Goal: Transaction & Acquisition: Purchase product/service

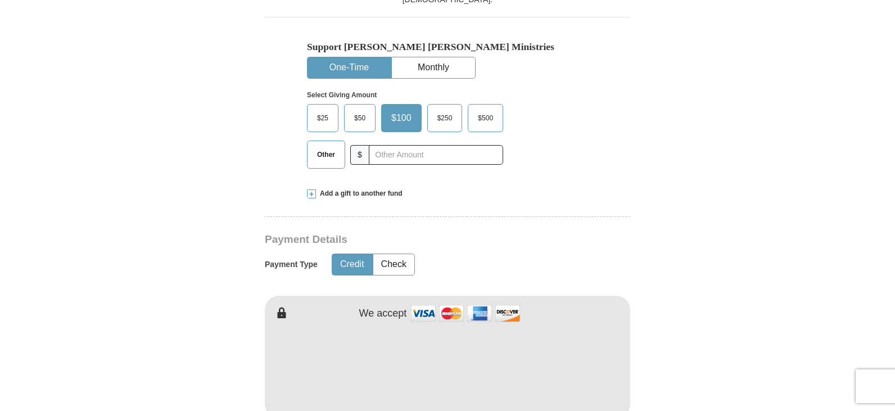
scroll to position [337, 0]
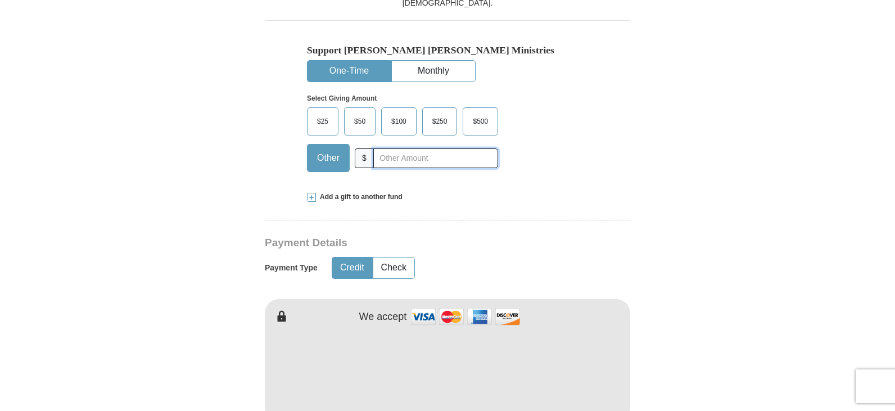
click at [405, 156] on input "text" at bounding box center [435, 158] width 125 height 20
type input "200.00"
click at [331, 197] on span "Add a gift to another fund" at bounding box center [359, 197] width 87 height 10
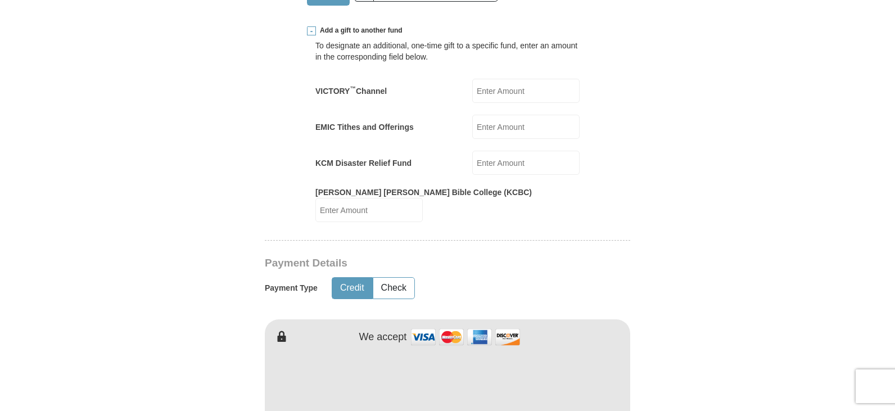
scroll to position [394, 0]
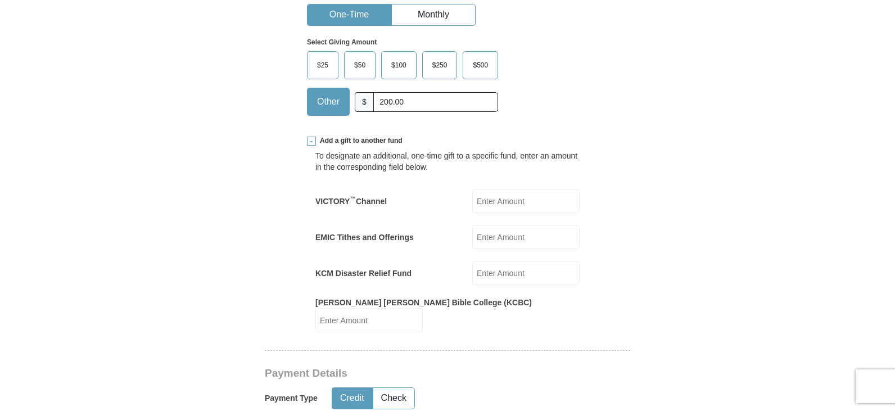
click at [484, 200] on input "VICTORY ™ Channel" at bounding box center [525, 201] width 107 height 24
type input "100.00"
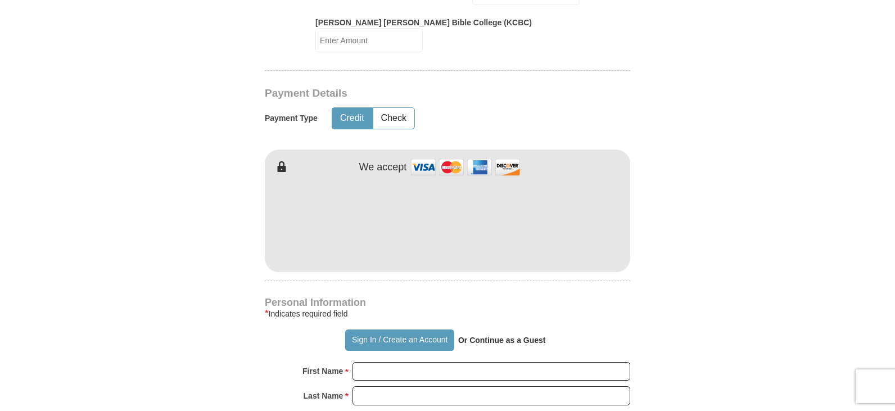
scroll to position [675, 0]
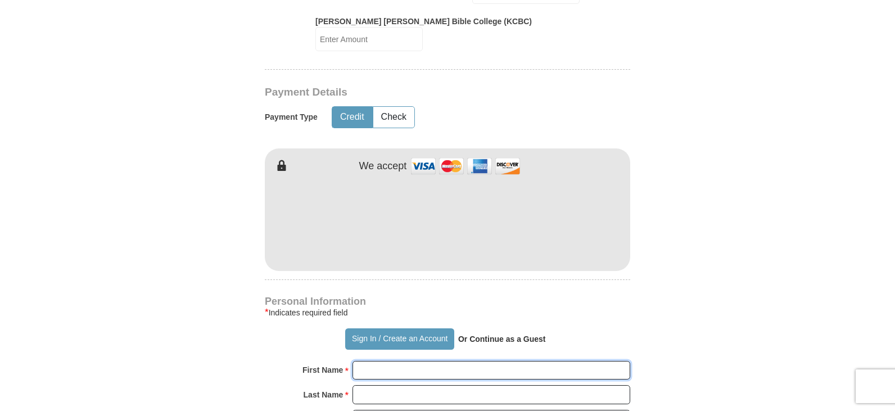
type input "[PERSON_NAME]"
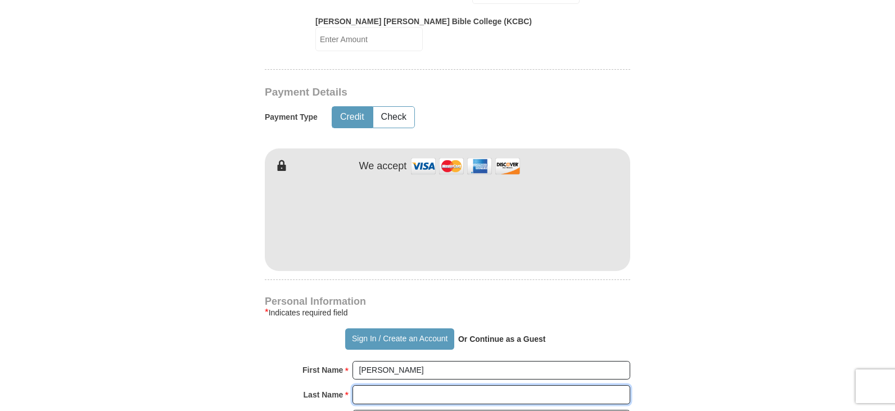
type input "[PERSON_NAME]"
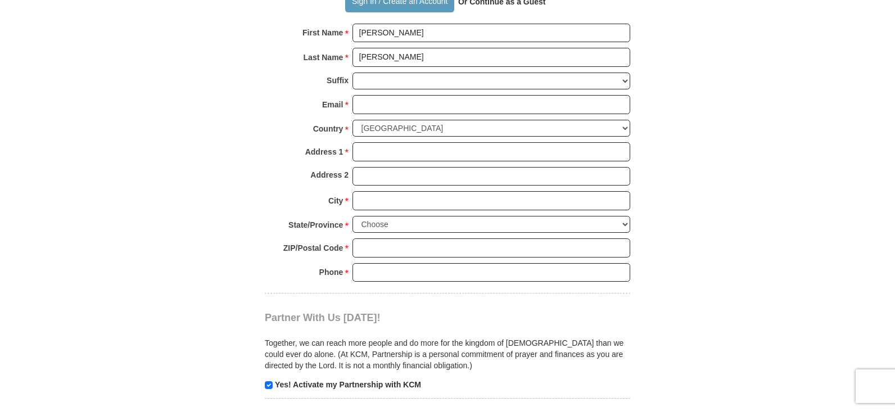
scroll to position [843, 0]
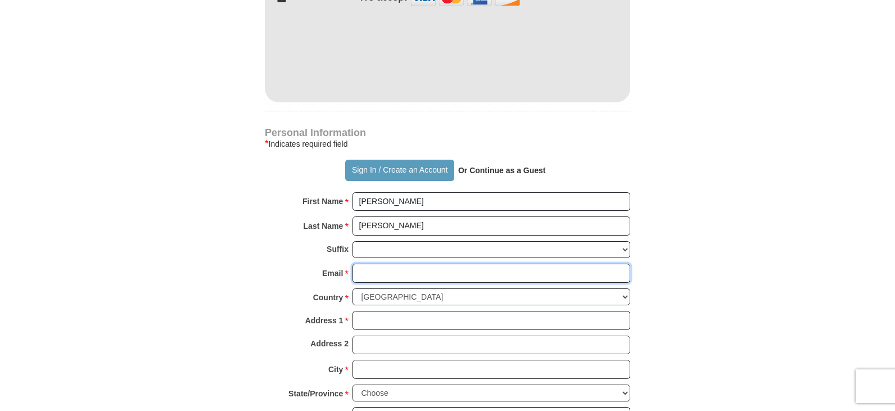
click at [394, 264] on input "Email *" at bounding box center [491, 273] width 278 height 19
type input "[EMAIL_ADDRESS][DOMAIN_NAME]"
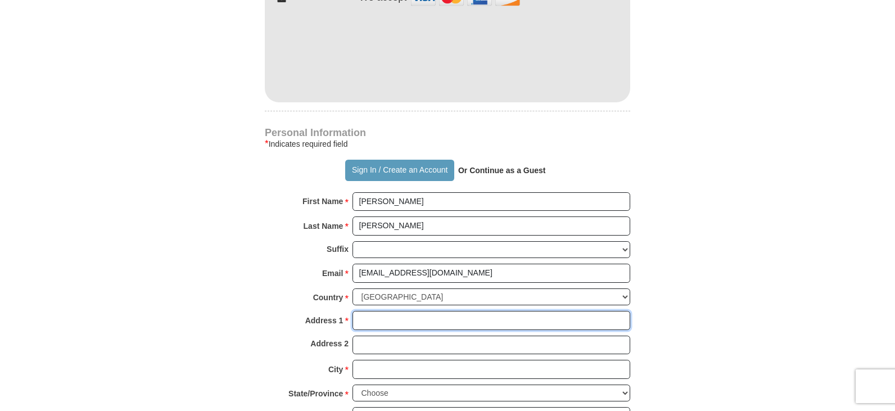
type input "[STREET_ADDRESS]"
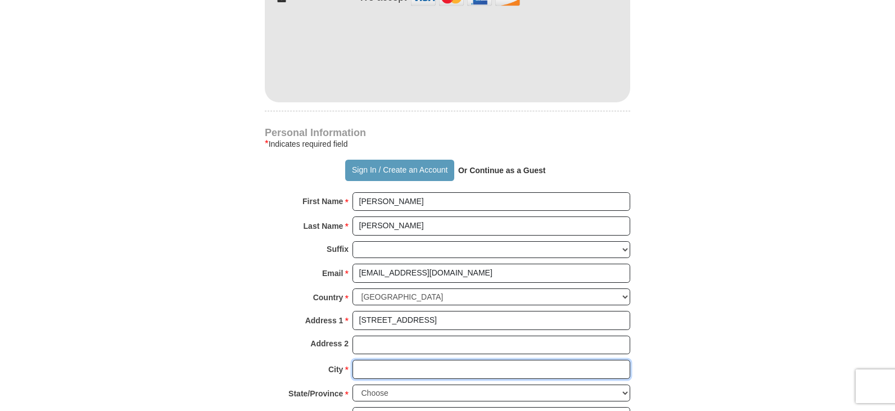
type input "Paducah"
select select "KY"
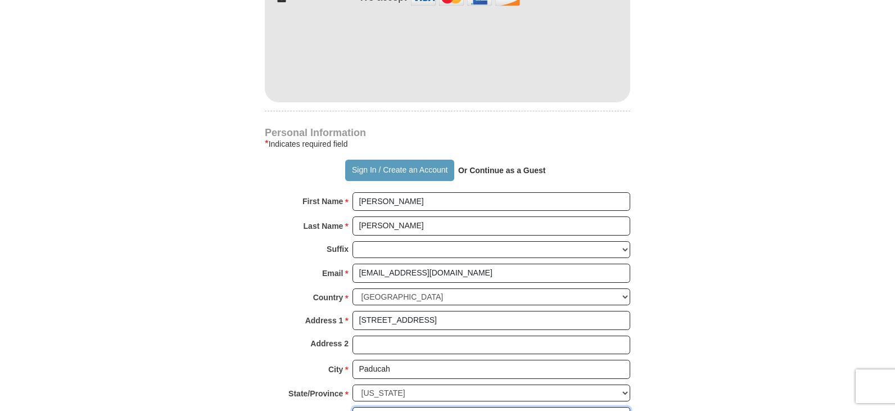
type input "42003"
type input "2703499653"
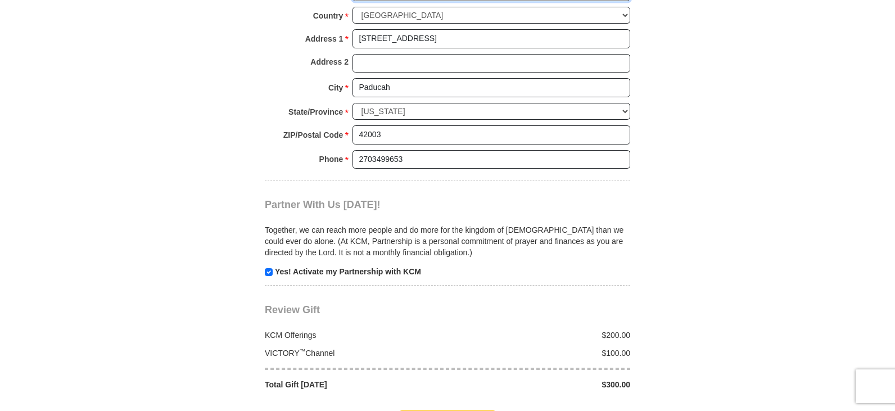
scroll to position [1237, 0]
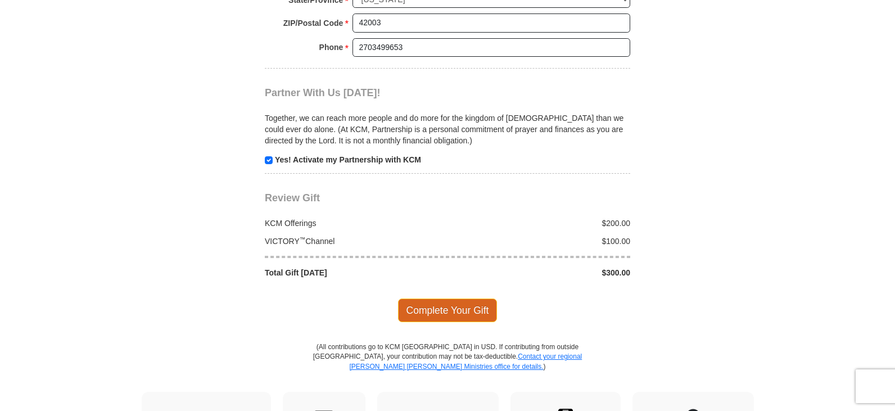
click at [444, 299] on span "Complete Your Gift" at bounding box center [448, 311] width 100 height 24
